Goal: Communication & Community: Connect with others

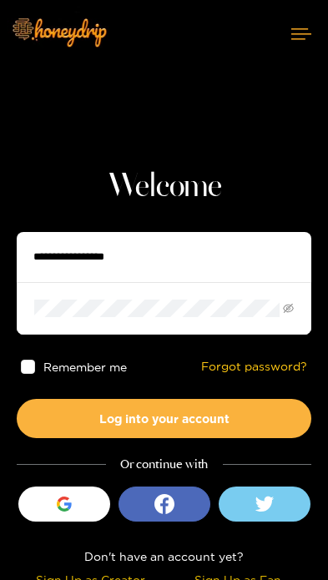
click at [68, 504] on icon "button" at bounding box center [68, 505] width 8 height 7
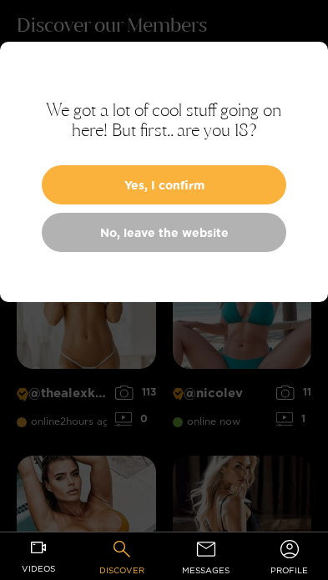
click at [233, 176] on button "Yes, I confirm" at bounding box center [164, 184] width 244 height 39
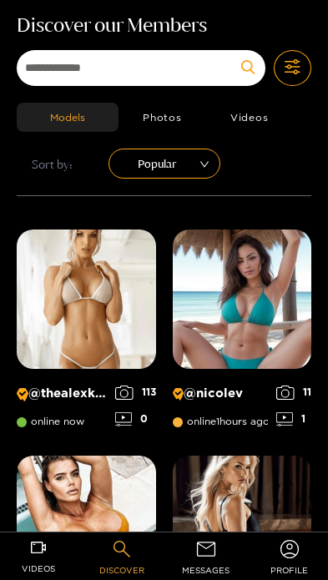
click at [204, 565] on span "messages" at bounding box center [206, 569] width 48 height 19
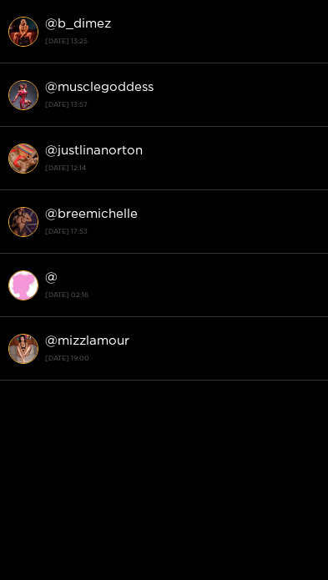
click at [111, 41] on strong "[DATE] 13:25" at bounding box center [182, 40] width 274 height 15
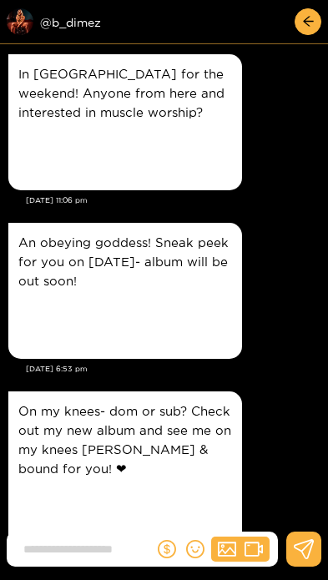
scroll to position [3891, 0]
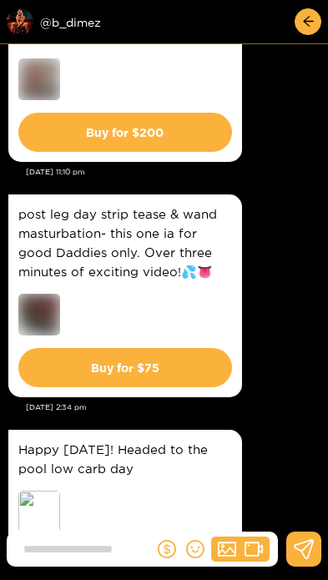
click at [68, 19] on div "Preview @ b_dimez" at bounding box center [100, 21] width 187 height 27
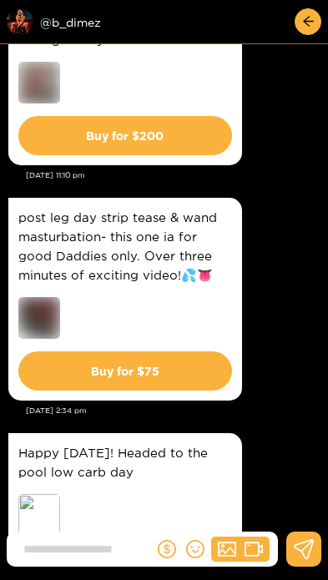
scroll to position [1060, 0]
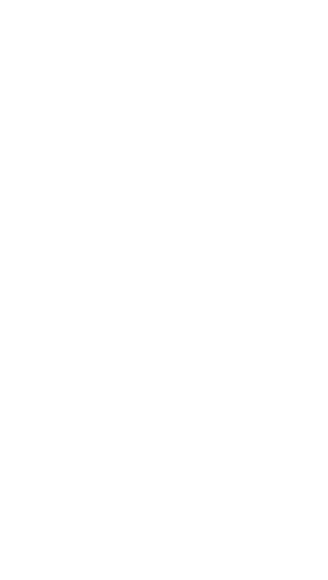
scroll to position [11976, 0]
